Goal: Information Seeking & Learning: Find contact information

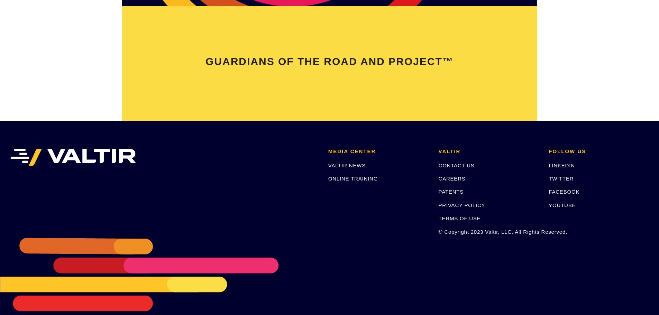
scroll to position [1118, 0]
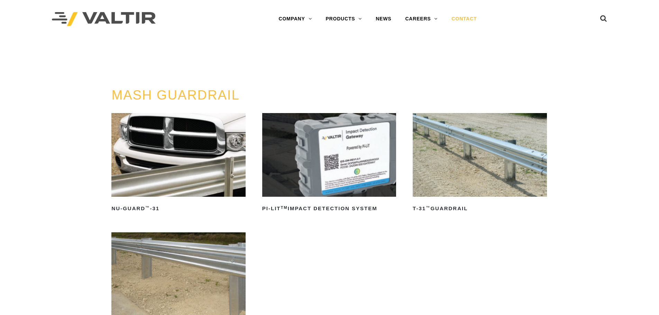
click at [463, 20] on link "CONTACT" at bounding box center [464, 19] width 39 height 14
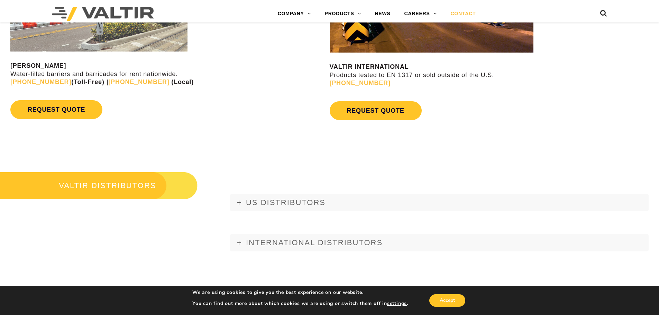
scroll to position [865, 0]
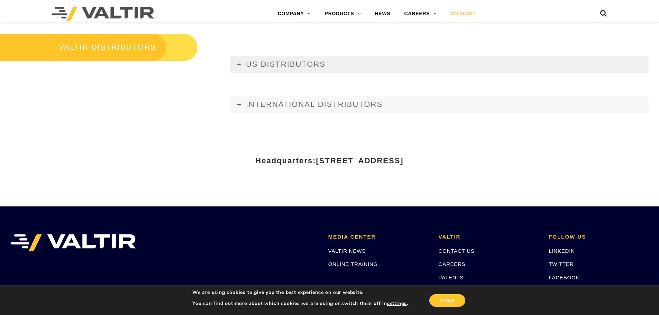
click at [250, 64] on span "US DISTRIBUTORS" at bounding box center [286, 64] width 80 height 9
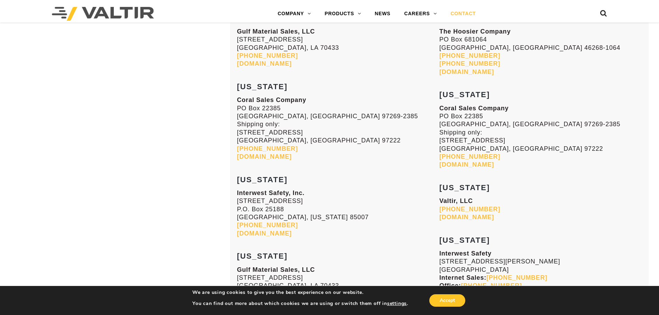
scroll to position [1073, 0]
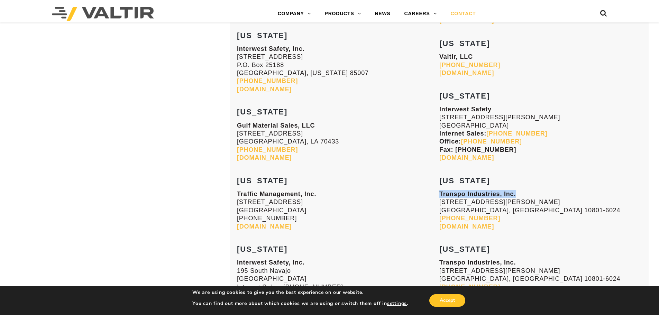
drag, startPoint x: 516, startPoint y: 193, endPoint x: 440, endPoint y: 189, distance: 76.2
click at [440, 190] on p "Transpo Industries, Inc. [STREET_ADDRESS][PERSON_NAME] [PHONE_NUMBER] [DOMAIN_N…" at bounding box center [541, 210] width 202 height 40
copy strong "Transpo Industries, Inc."
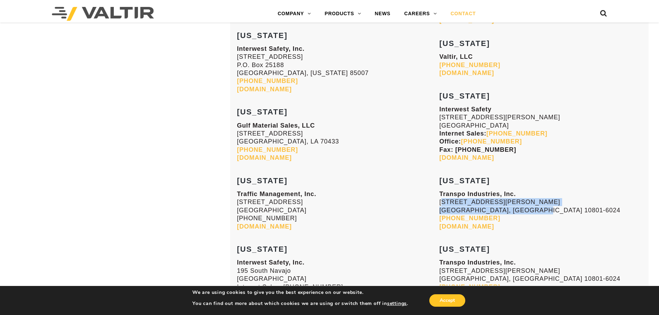
scroll to position [1074, 0]
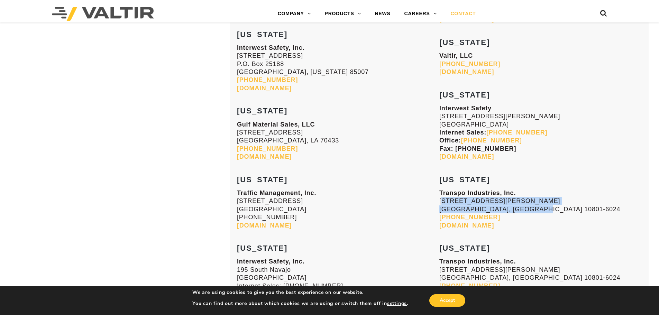
drag, startPoint x: 542, startPoint y: 212, endPoint x: 440, endPoint y: 201, distance: 102.7
click at [440, 201] on p "Transpo Industries, Inc. [STREET_ADDRESS][PERSON_NAME] [PHONE_NUMBER] [DOMAIN_N…" at bounding box center [541, 209] width 202 height 40
copy p "[STREET_ADDRESS][PERSON_NAME]"
